Goal: Information Seeking & Learning: Find specific page/section

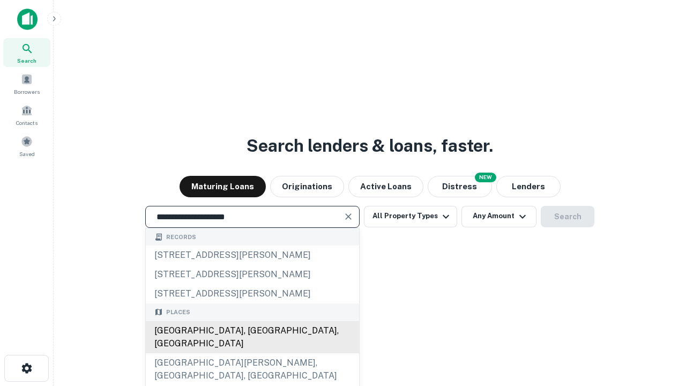
click at [252, 353] on div "[GEOGRAPHIC_DATA], [GEOGRAPHIC_DATA], [GEOGRAPHIC_DATA]" at bounding box center [252, 337] width 213 height 32
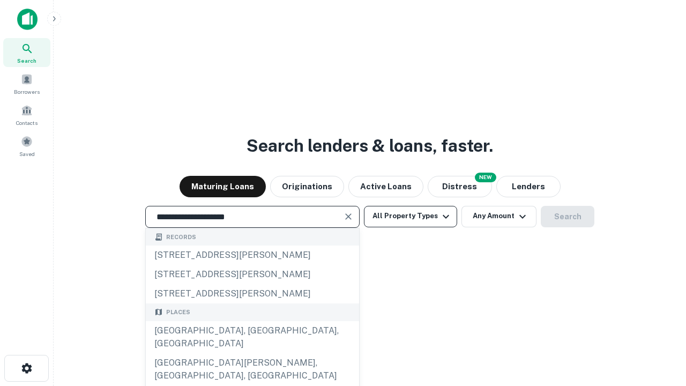
type input "**********"
click at [410, 216] on button "All Property Types" at bounding box center [410, 216] width 93 height 21
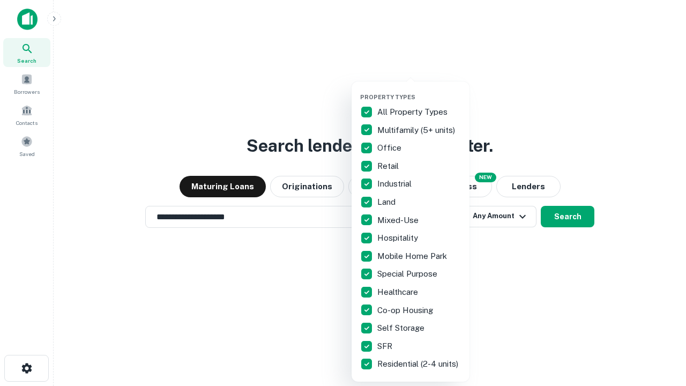
click at [419, 90] on button "button" at bounding box center [419, 90] width 118 height 1
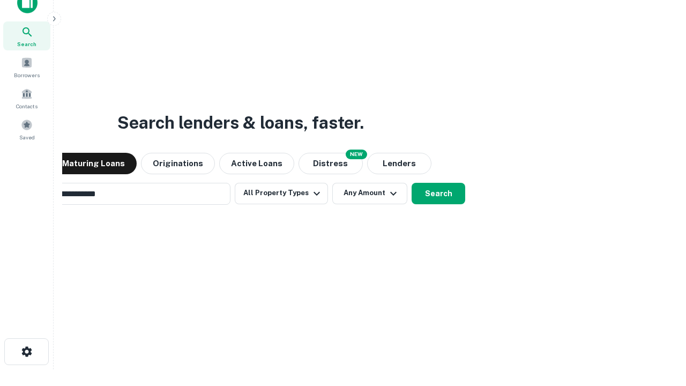
scroll to position [17, 0]
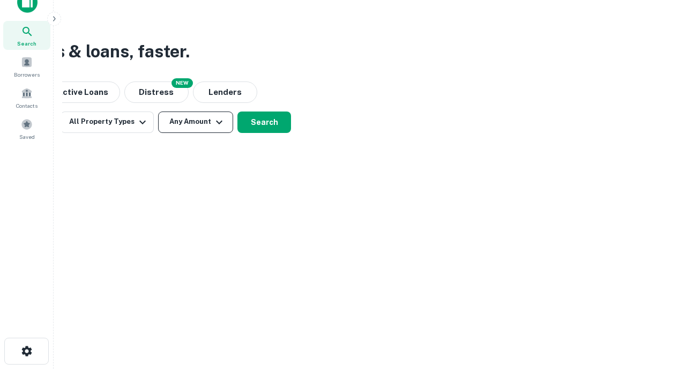
click at [196, 122] on button "Any Amount" at bounding box center [195, 121] width 75 height 21
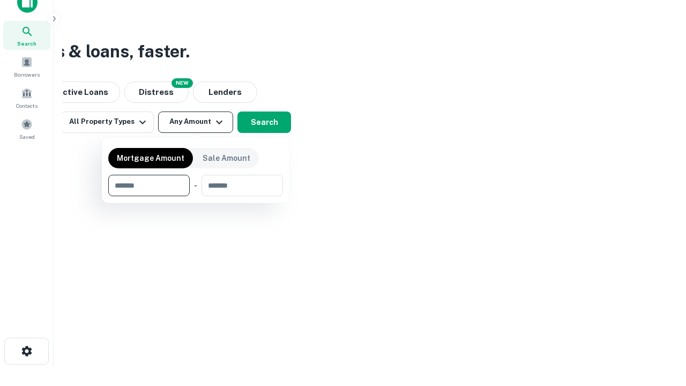
type input "*******"
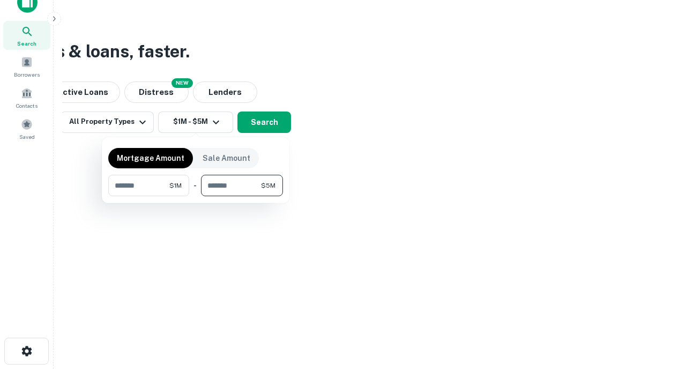
type input "*******"
click at [196, 196] on button "button" at bounding box center [195, 196] width 175 height 1
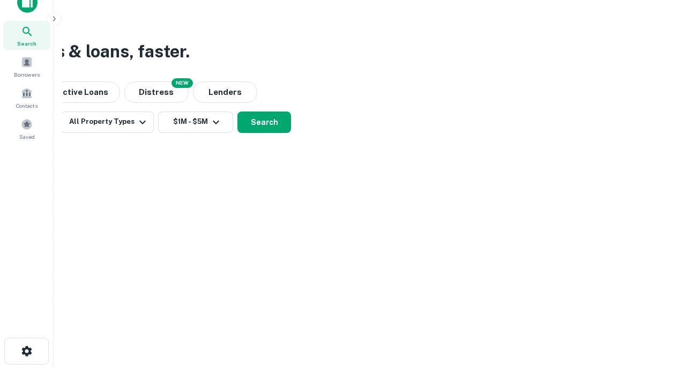
scroll to position [6, 198]
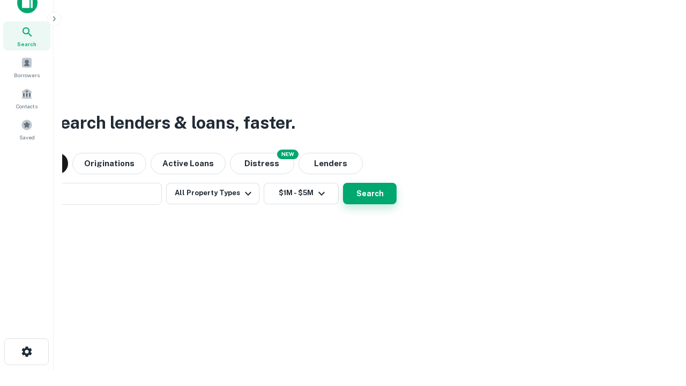
click at [343, 183] on button "Search" at bounding box center [370, 193] width 54 height 21
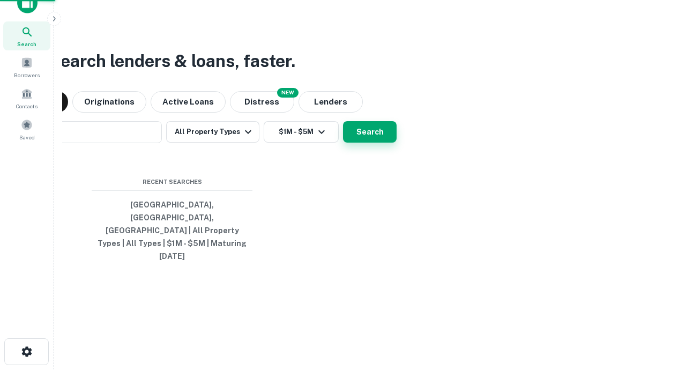
scroll to position [28, 303]
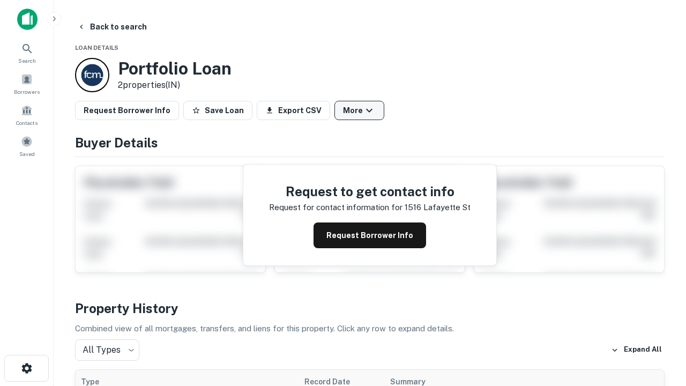
click at [359, 110] on button "More" at bounding box center [359, 110] width 50 height 19
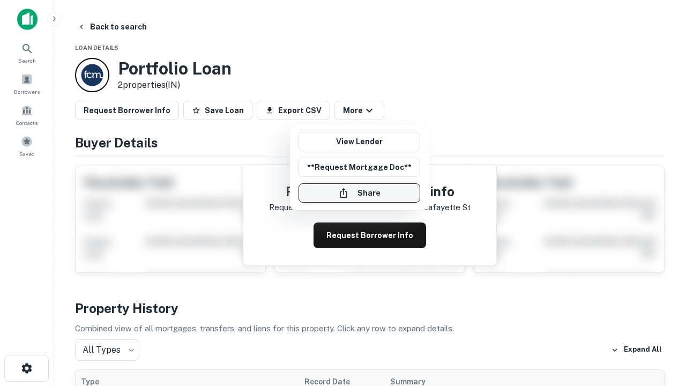
click at [359, 193] on button "Share" at bounding box center [359, 192] width 122 height 19
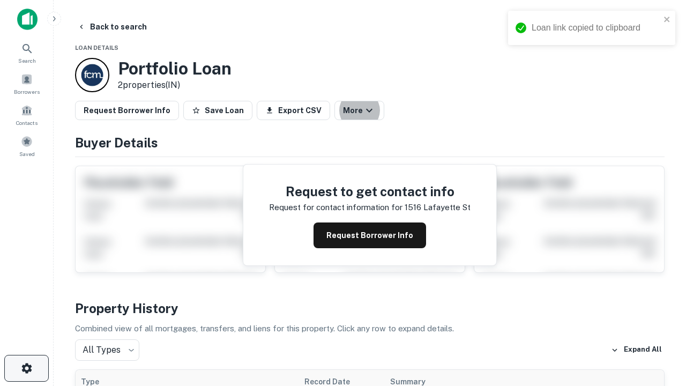
click at [26, 368] on icon "button" at bounding box center [26, 368] width 13 height 13
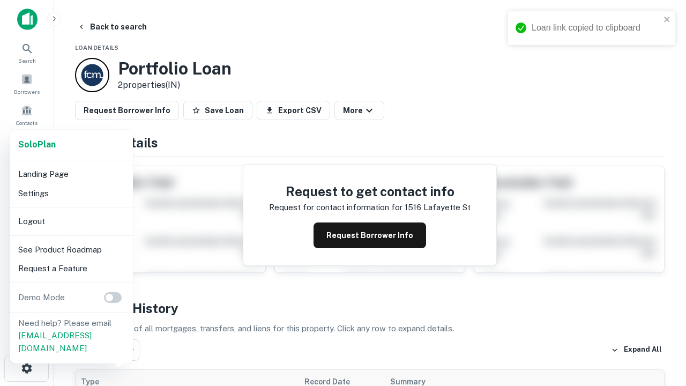
click at [71, 221] on li "Logout" at bounding box center [71, 221] width 115 height 19
